Goal: Task Accomplishment & Management: Complete application form

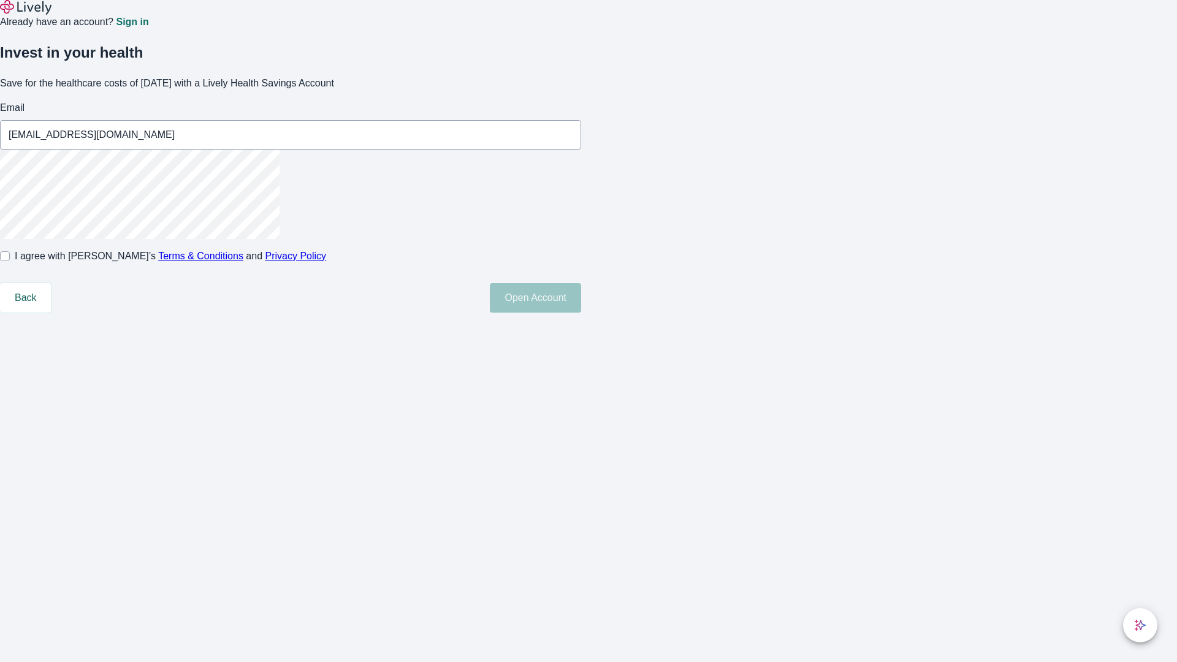
click at [10, 261] on input "I agree with Lively’s Terms & Conditions and Privacy Policy" at bounding box center [5, 256] width 10 height 10
checkbox input "true"
click at [581, 313] on button "Open Account" at bounding box center [535, 297] width 91 height 29
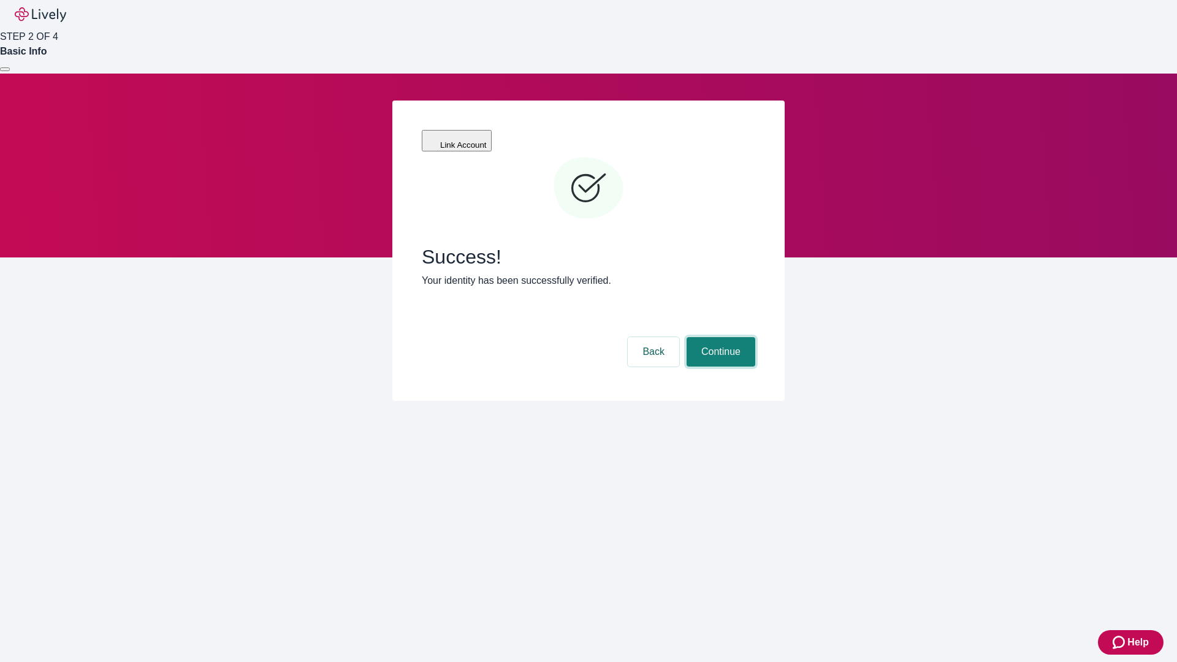
click at [719, 337] on button "Continue" at bounding box center [720, 351] width 69 height 29
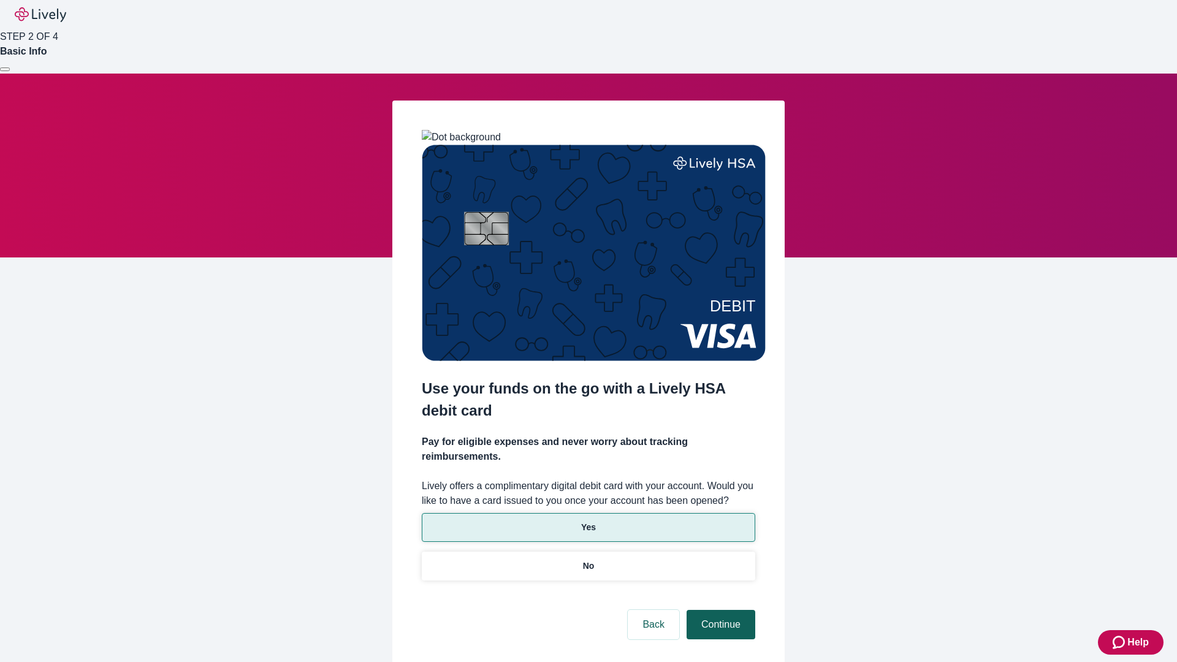
click at [588, 521] on p "Yes" at bounding box center [588, 527] width 15 height 13
click at [719, 610] on button "Continue" at bounding box center [720, 624] width 69 height 29
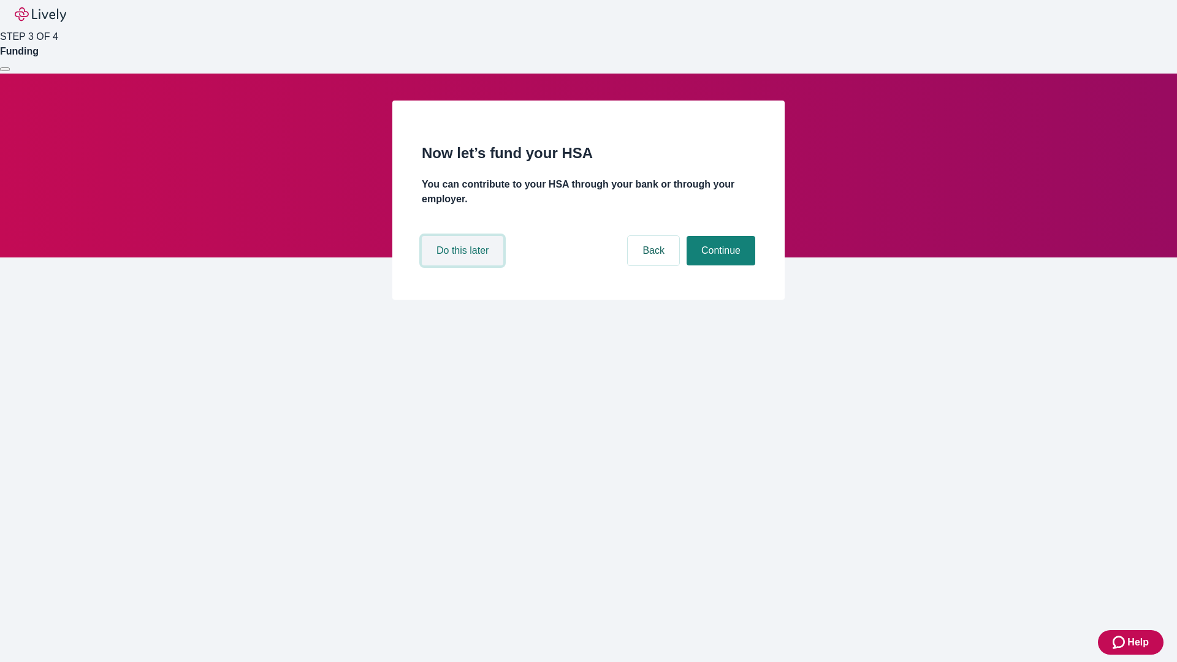
click at [464, 265] on button "Do this later" at bounding box center [463, 250] width 82 height 29
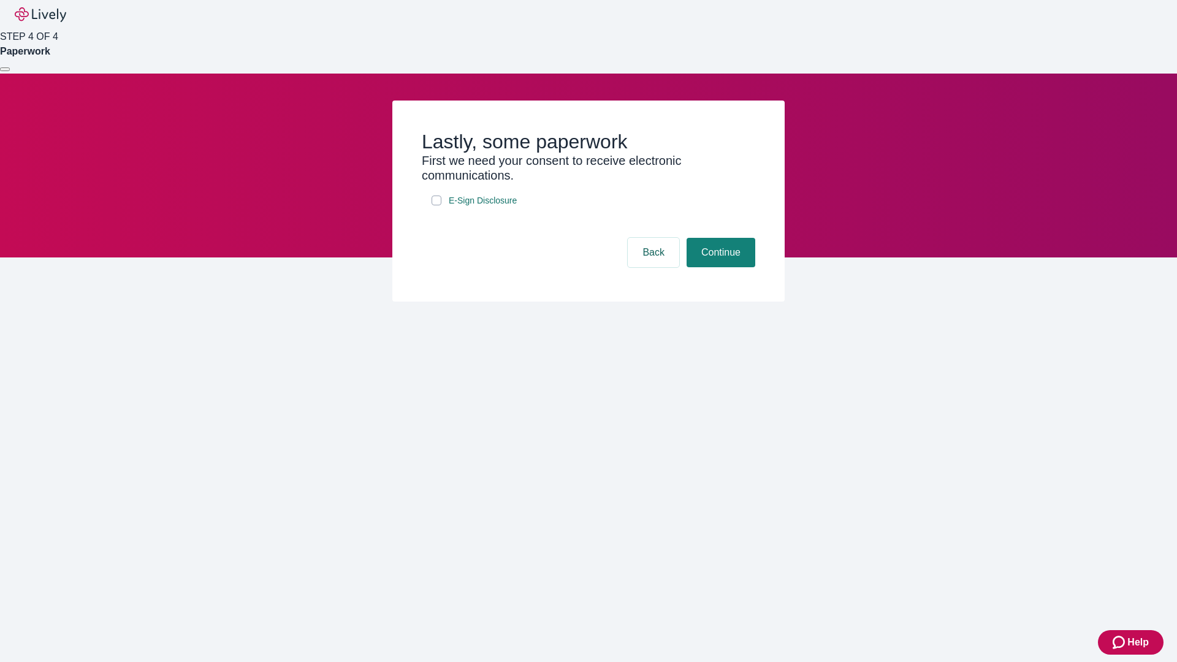
click at [436, 205] on input "E-Sign Disclosure" at bounding box center [436, 200] width 10 height 10
checkbox input "true"
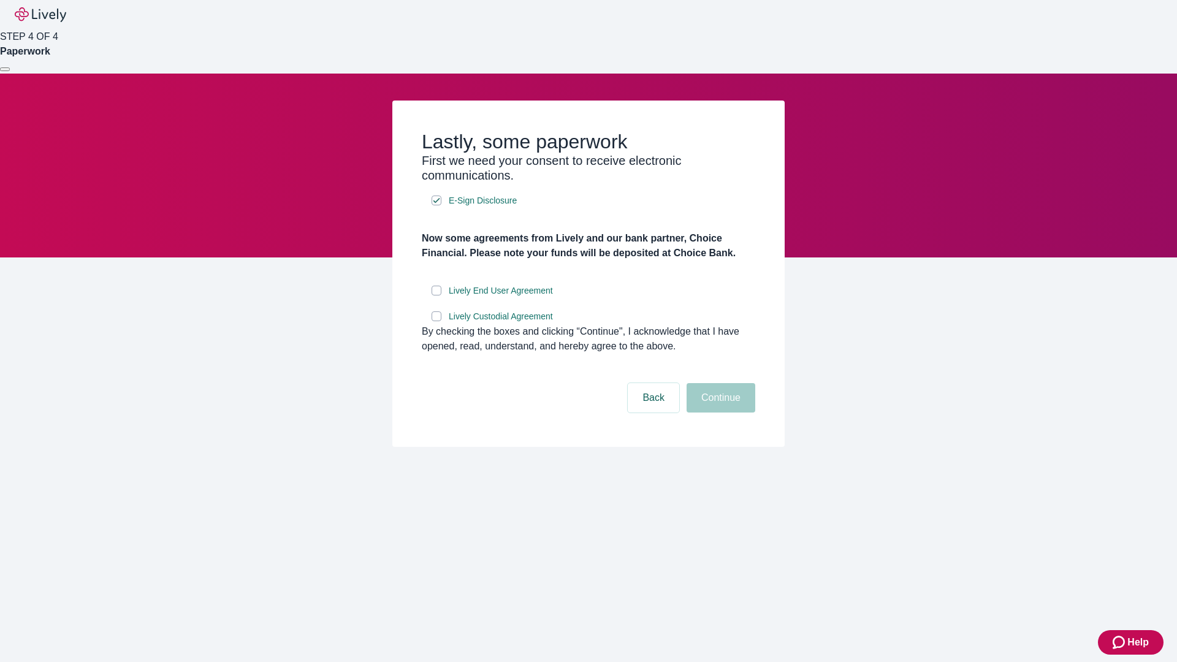
click at [436, 295] on input "Lively End User Agreement" at bounding box center [436, 291] width 10 height 10
checkbox input "true"
click at [436, 321] on input "Lively Custodial Agreement" at bounding box center [436, 316] width 10 height 10
checkbox input "true"
click at [719, 412] on button "Continue" at bounding box center [720, 397] width 69 height 29
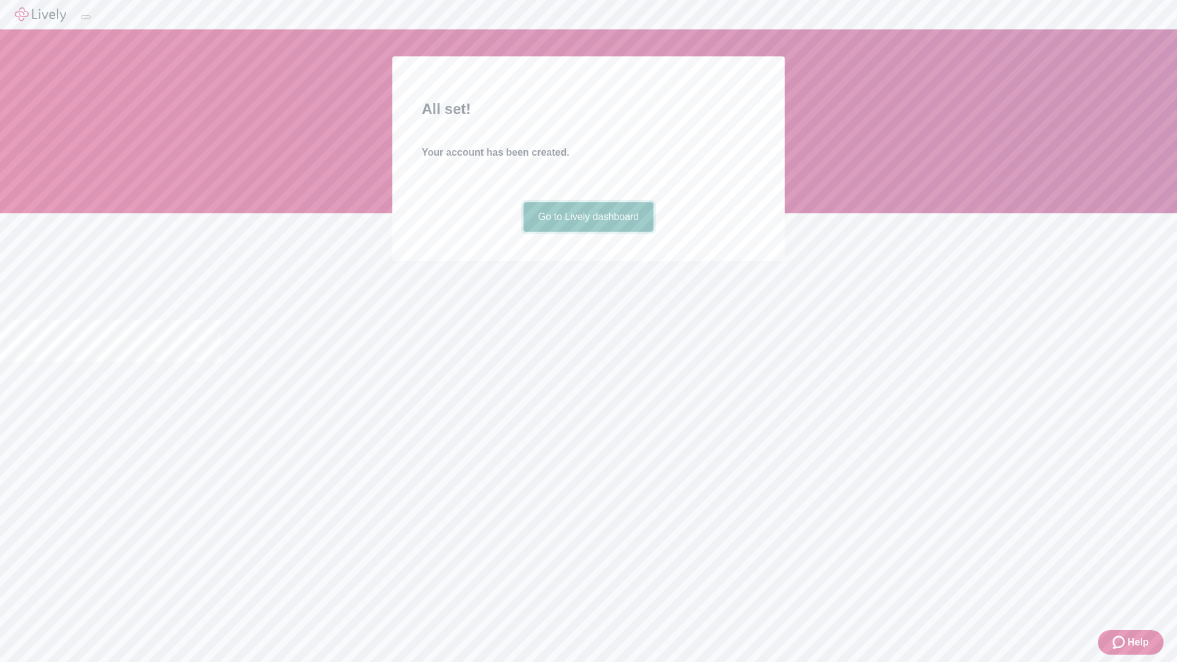
click at [588, 232] on link "Go to Lively dashboard" at bounding box center [588, 216] width 131 height 29
